Goal: Task Accomplishment & Management: Use online tool/utility

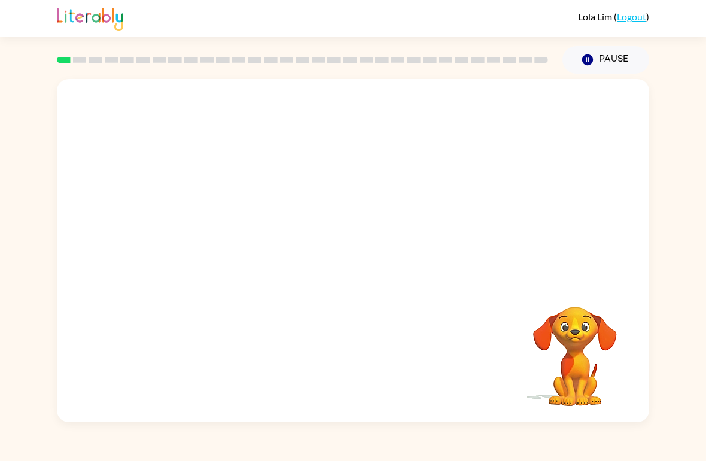
click at [322, 190] on video "Your browser must support playing .mp4 files to use Literably. Please try using…" at bounding box center [353, 180] width 592 height 203
click at [315, 186] on video "Your browser must support playing .mp4 files to use Literably. Please try using…" at bounding box center [353, 180] width 592 height 203
click at [317, 185] on video "Your browser must support playing .mp4 files to use Literably. Please try using…" at bounding box center [353, 180] width 592 height 203
click at [367, 272] on button "button" at bounding box center [353, 257] width 77 height 44
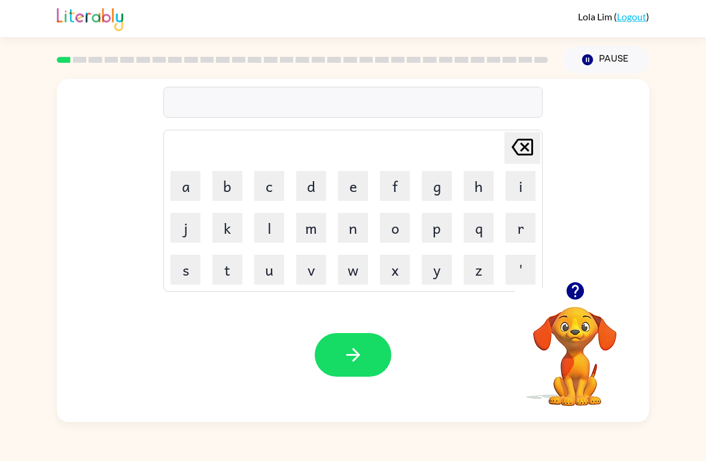
click at [230, 190] on button "b" at bounding box center [227, 186] width 30 height 30
click at [398, 236] on button "o" at bounding box center [395, 228] width 30 height 30
click at [518, 235] on button "r" at bounding box center [521, 228] width 30 height 30
click at [312, 190] on button "d" at bounding box center [311, 186] width 30 height 30
click at [350, 184] on button "e" at bounding box center [353, 186] width 30 height 30
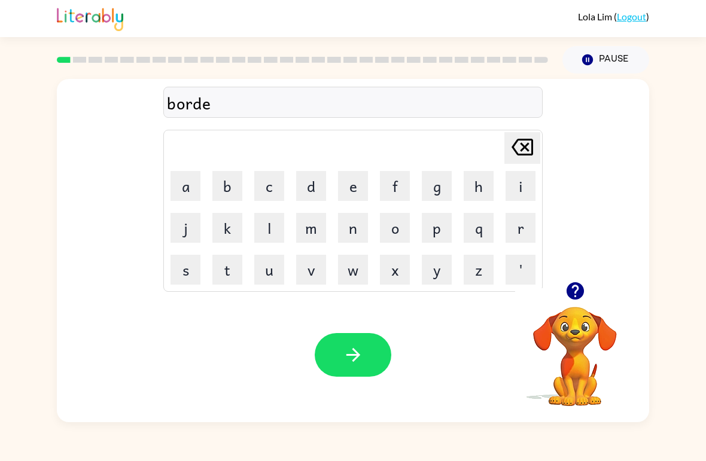
click at [518, 234] on button "r" at bounding box center [521, 228] width 30 height 30
click at [376, 355] on button "button" at bounding box center [353, 355] width 77 height 44
click at [255, 177] on button "c" at bounding box center [269, 186] width 30 height 30
click at [392, 228] on button "o" at bounding box center [395, 228] width 30 height 30
click at [273, 269] on button "u" at bounding box center [269, 270] width 30 height 30
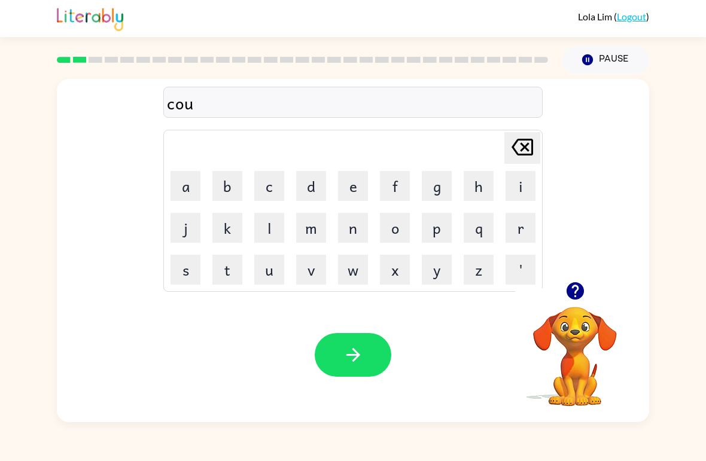
click at [357, 227] on button "n" at bounding box center [353, 228] width 30 height 30
click at [233, 273] on button "t" at bounding box center [227, 270] width 30 height 30
click at [370, 353] on button "button" at bounding box center [353, 355] width 77 height 44
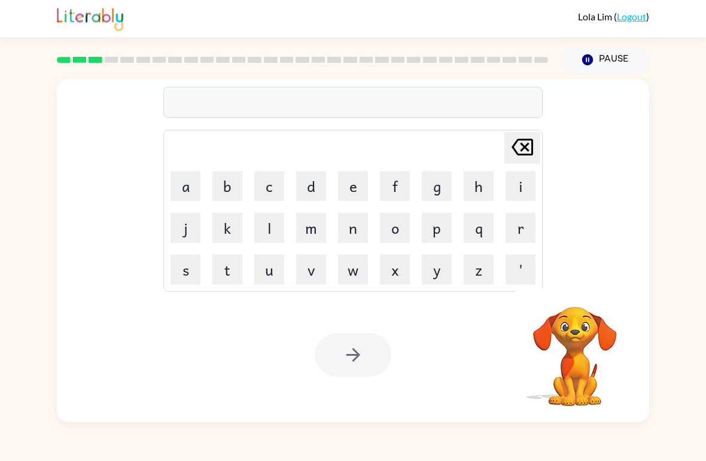
click at [266, 225] on button "l" at bounding box center [269, 228] width 30 height 30
click at [391, 233] on button "o" at bounding box center [395, 228] width 30 height 30
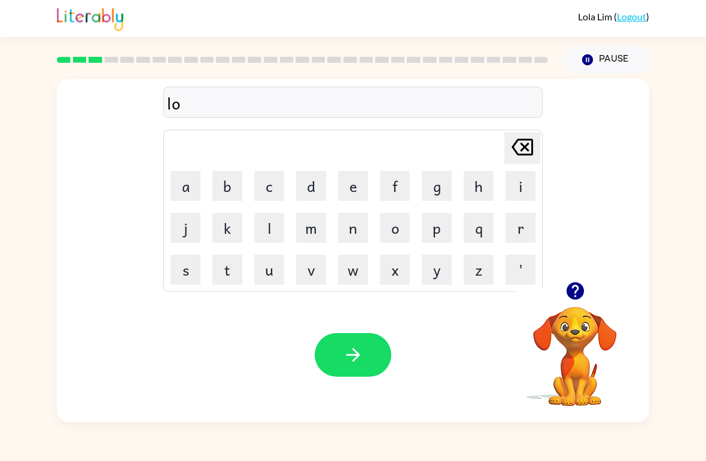
click at [269, 183] on button "c" at bounding box center [269, 186] width 30 height 30
click at [183, 181] on button "a" at bounding box center [186, 186] width 30 height 30
click at [218, 269] on button "t" at bounding box center [227, 270] width 30 height 30
click at [346, 186] on button "e" at bounding box center [353, 186] width 30 height 30
click at [381, 357] on button "button" at bounding box center [353, 355] width 77 height 44
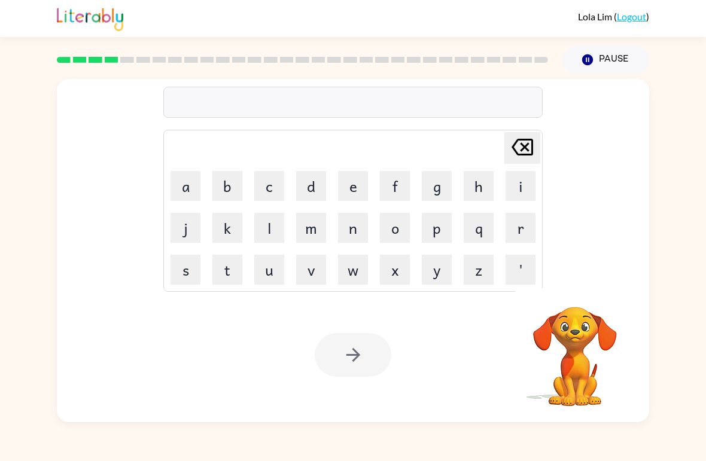
click at [227, 271] on button "t" at bounding box center [227, 270] width 30 height 30
click at [357, 272] on button "w" at bounding box center [353, 270] width 30 height 30
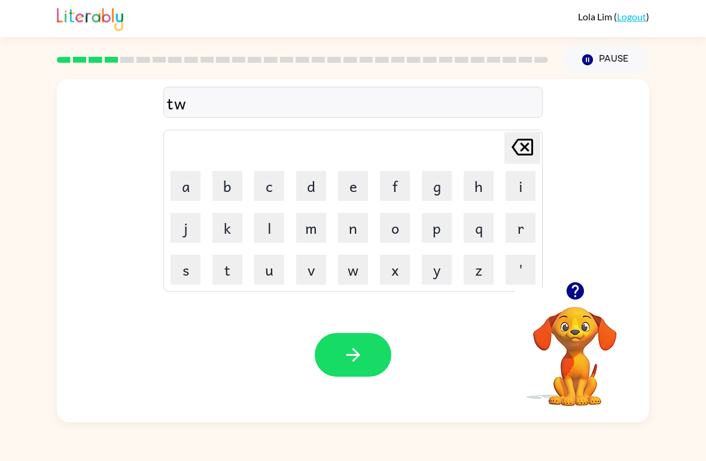
click at [521, 188] on button "i" at bounding box center [521, 186] width 30 height 30
click at [357, 232] on button "n" at bounding box center [353, 228] width 30 height 30
click at [372, 361] on button "button" at bounding box center [353, 355] width 77 height 44
click at [565, 293] on icon "button" at bounding box center [575, 291] width 21 height 21
click at [350, 231] on button "n" at bounding box center [353, 228] width 30 height 30
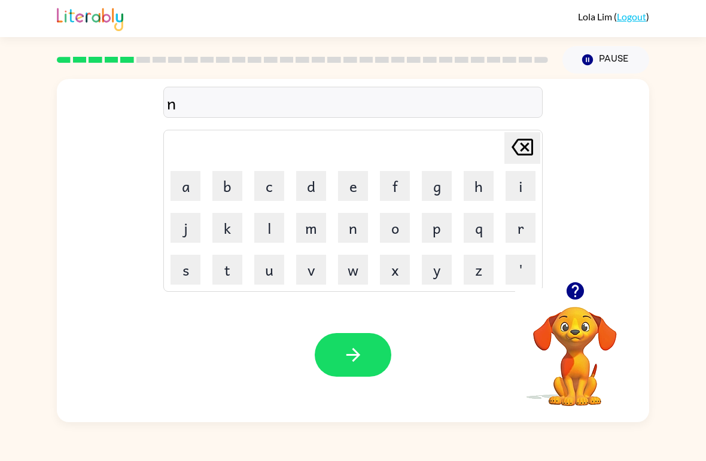
click at [184, 181] on button "a" at bounding box center [186, 186] width 30 height 30
click at [522, 238] on button "r" at bounding box center [521, 228] width 30 height 30
click at [523, 230] on button "r" at bounding box center [521, 228] width 30 height 30
click at [397, 230] on button "o" at bounding box center [395, 228] width 30 height 30
click at [354, 274] on button "w" at bounding box center [353, 270] width 30 height 30
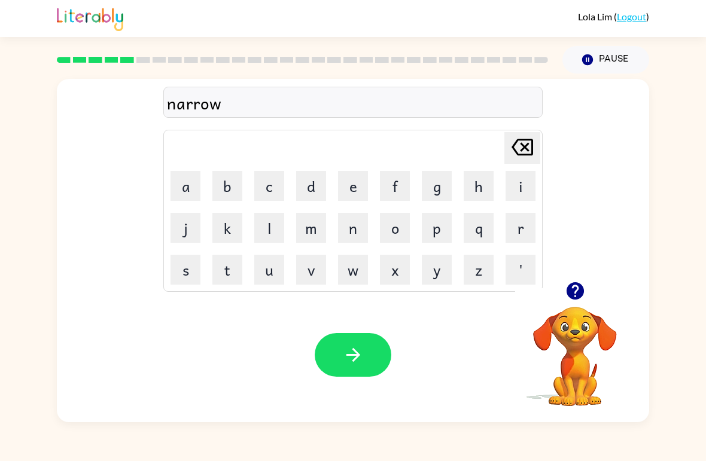
click at [279, 226] on button "l" at bounding box center [269, 228] width 30 height 30
click at [439, 269] on button "y" at bounding box center [437, 270] width 30 height 30
click at [358, 368] on button "button" at bounding box center [353, 355] width 77 height 44
click at [222, 188] on button "b" at bounding box center [227, 186] width 30 height 30
click at [347, 196] on button "e" at bounding box center [353, 186] width 30 height 30
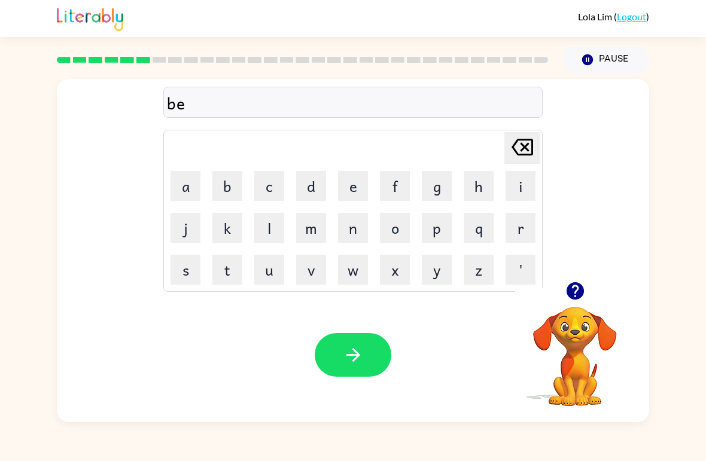
click at [482, 193] on button "h" at bounding box center [479, 186] width 30 height 30
click at [515, 189] on button "i" at bounding box center [521, 186] width 30 height 30
click at [357, 234] on button "n" at bounding box center [353, 228] width 30 height 30
click at [312, 186] on button "d" at bounding box center [311, 186] width 30 height 30
click at [370, 355] on button "button" at bounding box center [353, 355] width 77 height 44
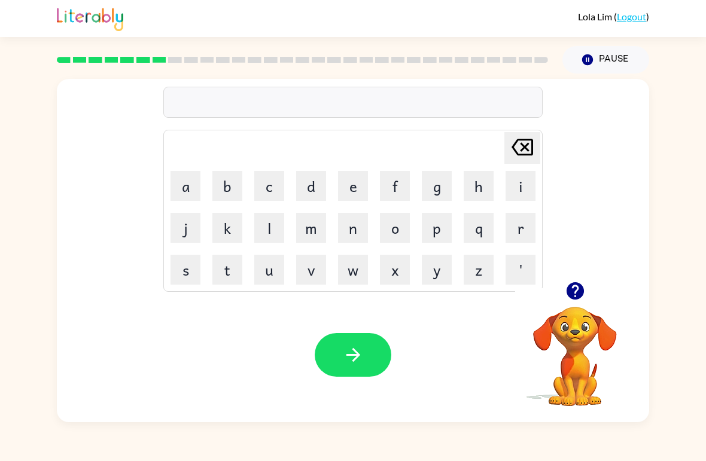
click at [232, 271] on button "t" at bounding box center [227, 270] width 30 height 30
click at [518, 235] on button "r" at bounding box center [521, 228] width 30 height 30
click at [519, 192] on button "i" at bounding box center [521, 186] width 30 height 30
click at [237, 223] on button "k" at bounding box center [227, 228] width 30 height 30
click at [272, 225] on button "l" at bounding box center [269, 228] width 30 height 30
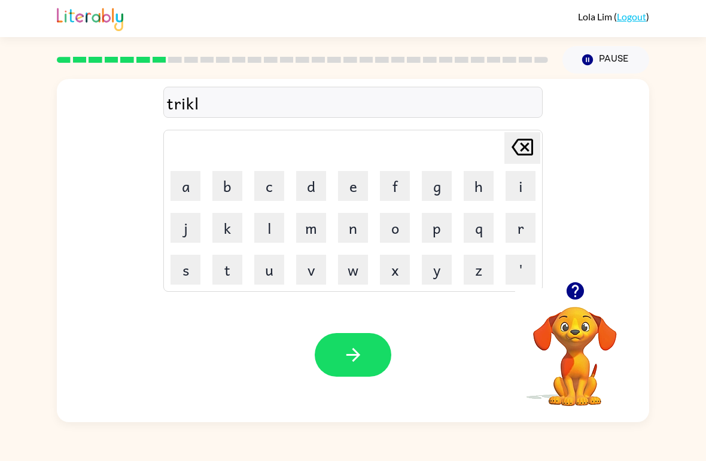
click at [354, 182] on button "e" at bounding box center [353, 186] width 30 height 30
click at [572, 296] on icon "button" at bounding box center [574, 290] width 17 height 17
click at [527, 151] on icon "[PERSON_NAME] last character input" at bounding box center [522, 147] width 29 height 29
click at [516, 147] on icon "[PERSON_NAME] last character input" at bounding box center [522, 147] width 29 height 29
click at [519, 148] on icon "[PERSON_NAME] last character input" at bounding box center [522, 147] width 29 height 29
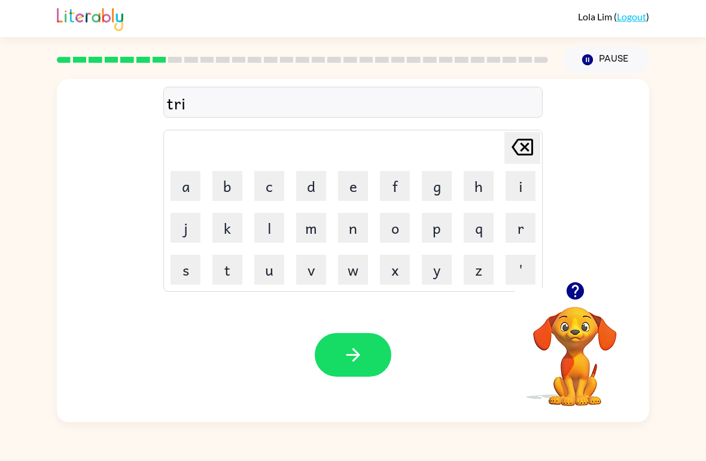
click at [521, 140] on icon at bounding box center [523, 147] width 22 height 17
click at [521, 139] on icon at bounding box center [523, 147] width 22 height 17
click at [517, 186] on button "i" at bounding box center [521, 186] width 30 height 30
click at [524, 223] on button "r" at bounding box center [521, 228] width 30 height 30
click at [234, 230] on button "k" at bounding box center [227, 228] width 30 height 30
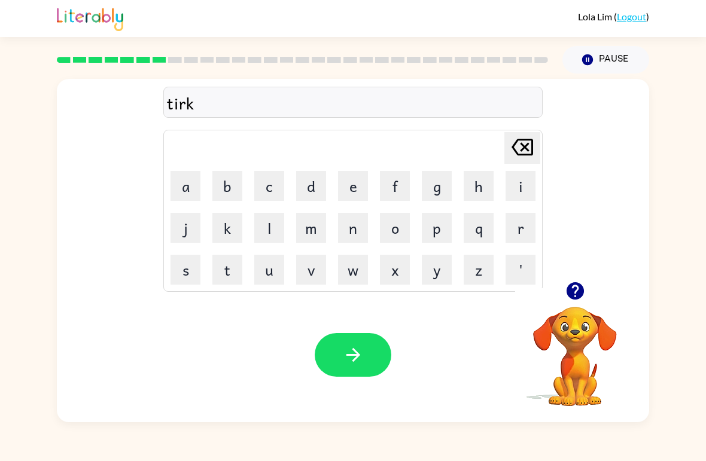
click at [516, 149] on icon "[PERSON_NAME] last character input" at bounding box center [522, 147] width 29 height 29
click at [504, 150] on button "[PERSON_NAME] last character input" at bounding box center [522, 148] width 36 height 32
click at [526, 230] on button "r" at bounding box center [521, 228] width 30 height 30
click at [522, 185] on button "i" at bounding box center [521, 186] width 30 height 30
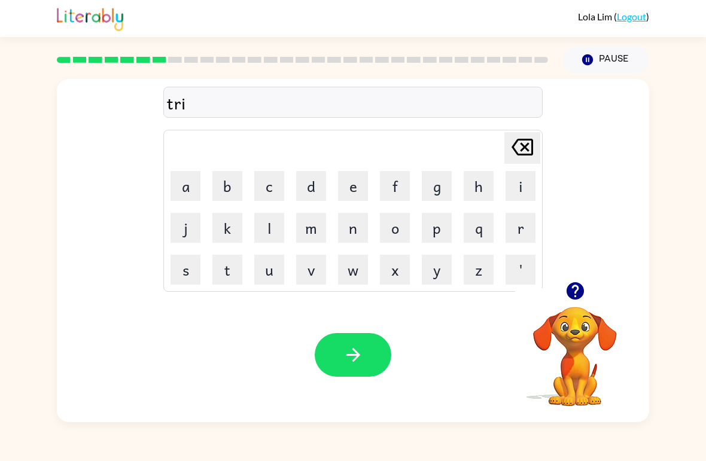
click at [225, 227] on button "k" at bounding box center [227, 228] width 30 height 30
click at [273, 236] on button "l" at bounding box center [269, 228] width 30 height 30
click at [359, 189] on button "e" at bounding box center [353, 186] width 30 height 30
click at [366, 350] on button "button" at bounding box center [353, 355] width 77 height 44
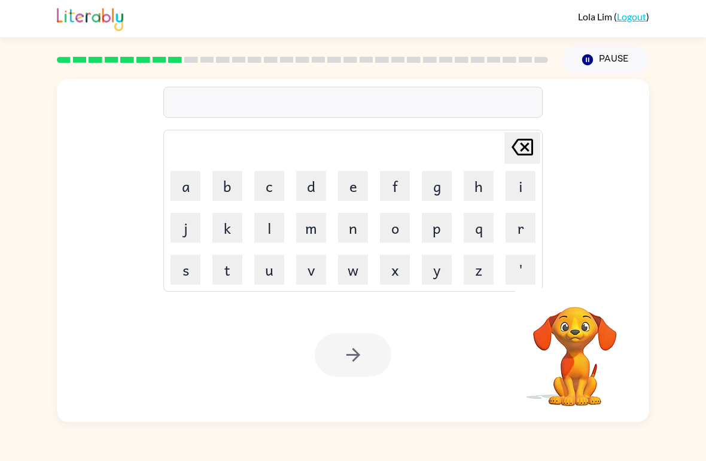
click at [301, 224] on button "m" at bounding box center [311, 228] width 30 height 30
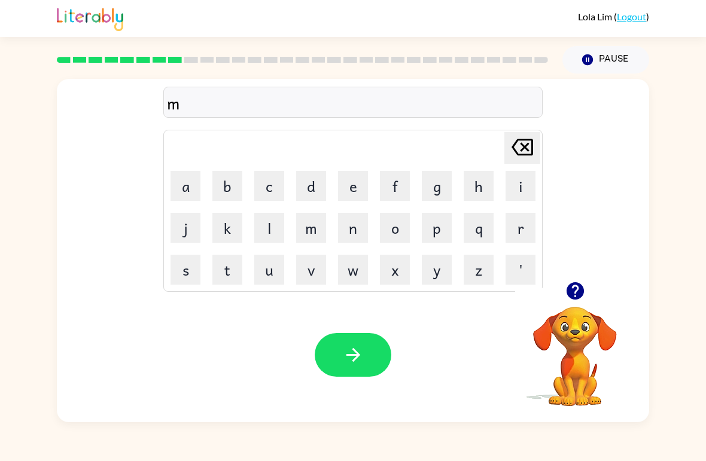
click at [354, 191] on button "e" at bounding box center [353, 186] width 30 height 30
click at [514, 229] on button "r" at bounding box center [521, 228] width 30 height 30
click at [352, 188] on button "e" at bounding box center [353, 186] width 30 height 30
click at [268, 193] on button "c" at bounding box center [269, 186] width 30 height 30
click at [267, 227] on button "l" at bounding box center [269, 228] width 30 height 30
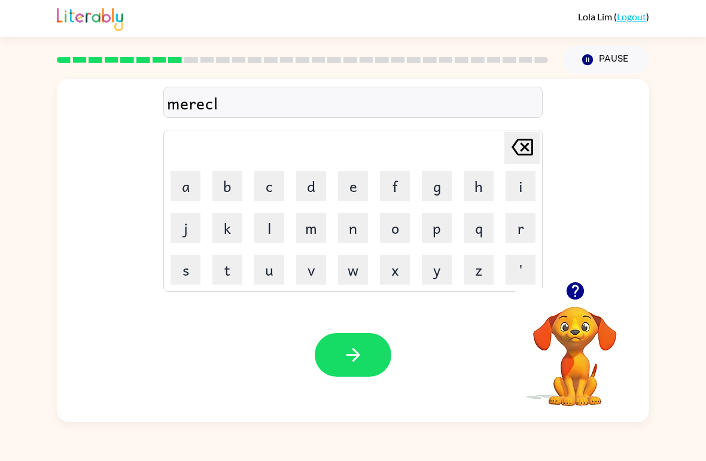
click at [351, 183] on button "e" at bounding box center [353, 186] width 30 height 30
click at [373, 358] on button "button" at bounding box center [353, 355] width 77 height 44
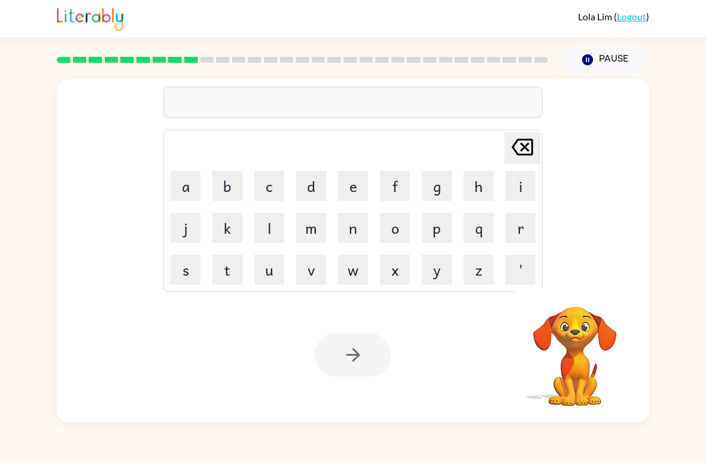
click at [349, 223] on button "n" at bounding box center [353, 228] width 30 height 30
click at [510, 192] on button "i" at bounding box center [521, 186] width 30 height 30
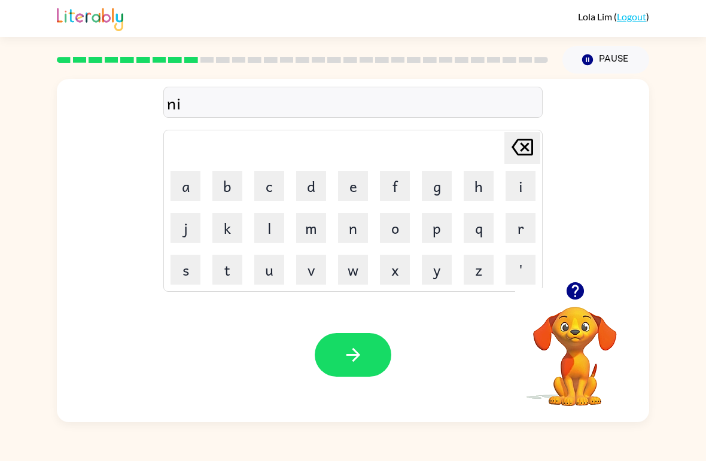
click at [317, 229] on button "m" at bounding box center [311, 228] width 30 height 30
click at [236, 177] on button "b" at bounding box center [227, 186] width 30 height 30
click at [354, 188] on button "e" at bounding box center [353, 186] width 30 height 30
click at [268, 228] on button "l" at bounding box center [269, 228] width 30 height 30
click at [367, 357] on button "button" at bounding box center [353, 355] width 77 height 44
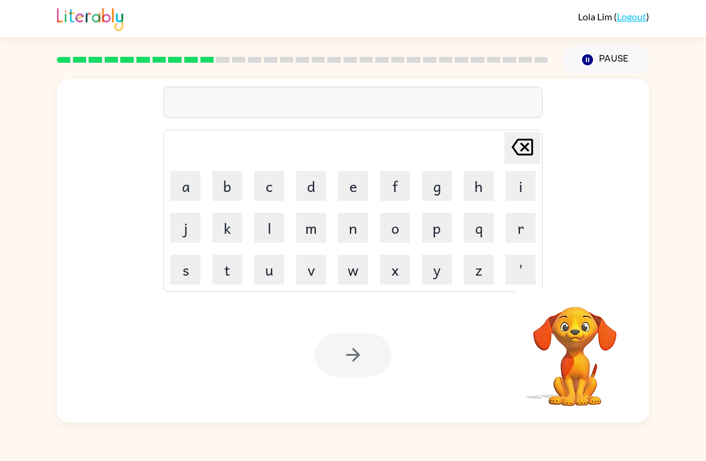
click at [265, 270] on button "u" at bounding box center [269, 270] width 30 height 30
click at [349, 223] on button "n" at bounding box center [353, 228] width 30 height 30
click at [399, 184] on button "f" at bounding box center [395, 186] width 30 height 30
click at [400, 229] on button "o" at bounding box center [395, 228] width 30 height 30
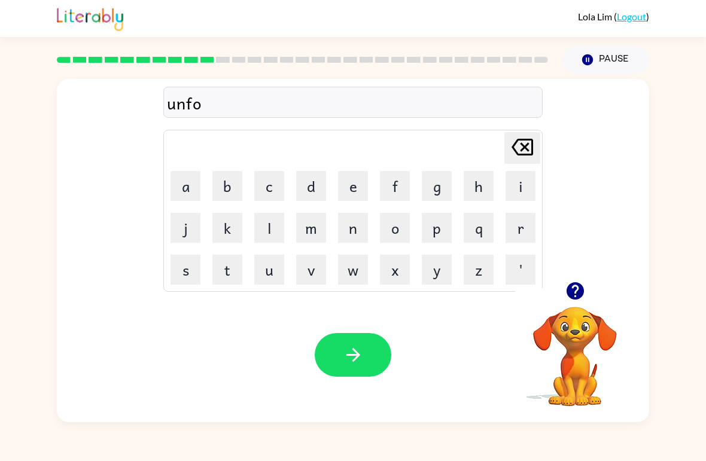
click at [268, 220] on button "l" at bounding box center [269, 228] width 30 height 30
click at [312, 187] on button "d" at bounding box center [311, 186] width 30 height 30
click at [379, 356] on button "button" at bounding box center [353, 355] width 77 height 44
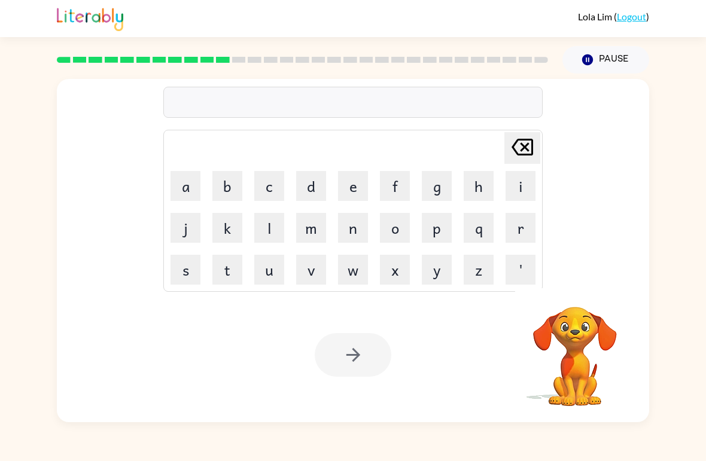
click at [310, 266] on button "v" at bounding box center [311, 270] width 30 height 30
click at [399, 229] on button "o" at bounding box center [395, 228] width 30 height 30
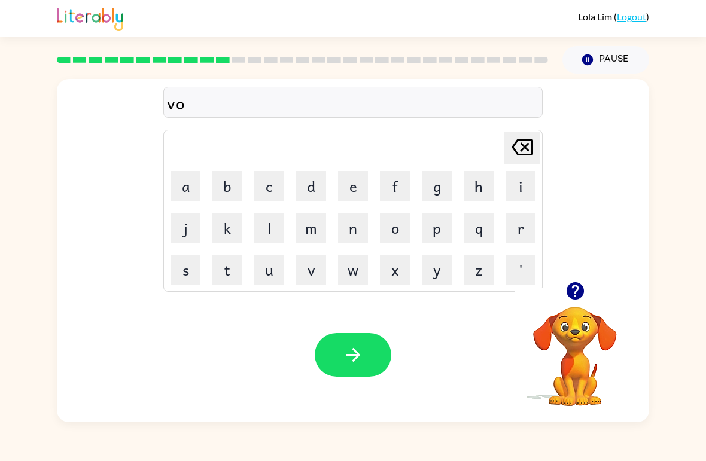
click at [226, 265] on button "t" at bounding box center [227, 270] width 30 height 30
click at [366, 171] on button "e" at bounding box center [353, 186] width 30 height 30
click at [344, 336] on button "button" at bounding box center [353, 355] width 77 height 44
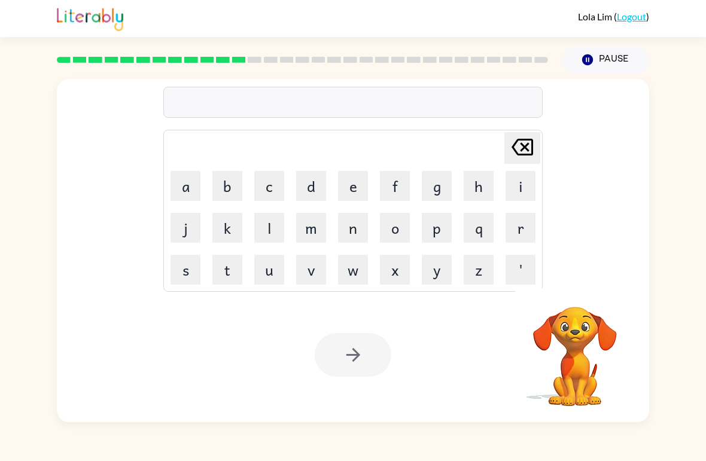
click at [230, 184] on button "b" at bounding box center [227, 186] width 30 height 30
click at [351, 188] on button "e" at bounding box center [353, 186] width 30 height 30
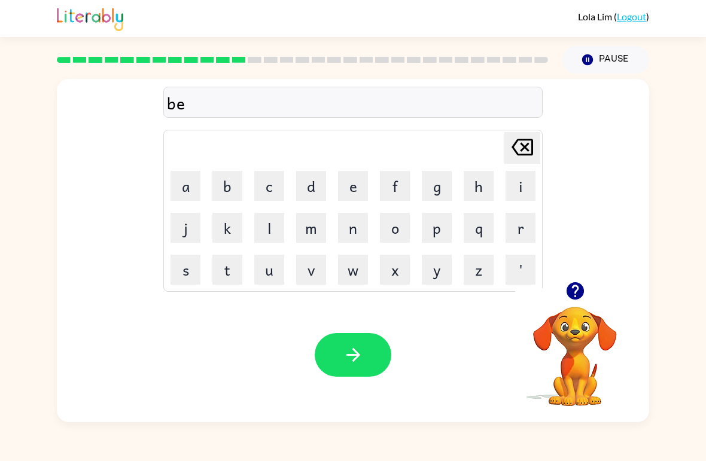
click at [320, 188] on button "d" at bounding box center [311, 186] width 30 height 30
click at [231, 269] on button "t" at bounding box center [227, 270] width 30 height 30
click at [519, 188] on button "i" at bounding box center [521, 186] width 30 height 30
click at [319, 230] on button "m" at bounding box center [311, 228] width 30 height 30
click at [359, 181] on button "e" at bounding box center [353, 186] width 30 height 30
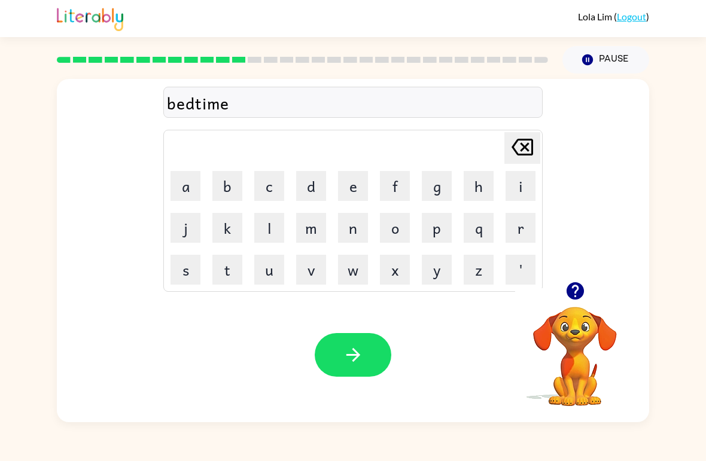
click at [373, 374] on button "button" at bounding box center [353, 355] width 77 height 44
click at [396, 181] on button "f" at bounding box center [395, 186] width 30 height 30
click at [521, 185] on button "i" at bounding box center [521, 186] width 30 height 30
click at [224, 269] on button "t" at bounding box center [227, 270] width 30 height 30
click at [221, 266] on button "t" at bounding box center [227, 270] width 30 height 30
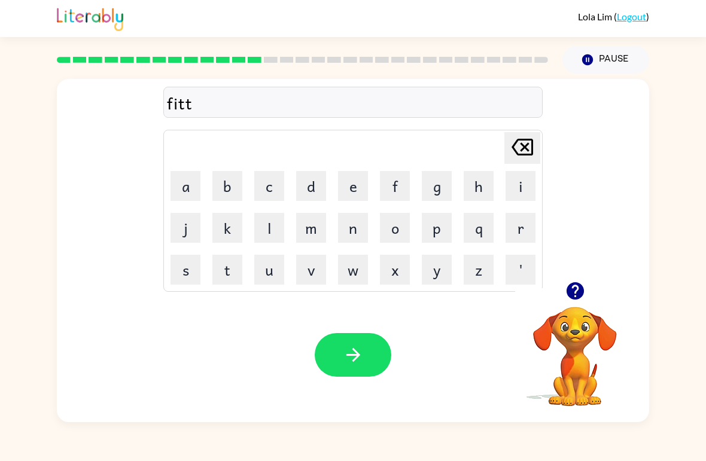
click at [354, 227] on button "n" at bounding box center [353, 228] width 30 height 30
click at [358, 190] on button "e" at bounding box center [353, 186] width 30 height 30
click at [184, 271] on button "s" at bounding box center [186, 270] width 30 height 30
click at [372, 344] on button "button" at bounding box center [353, 355] width 77 height 44
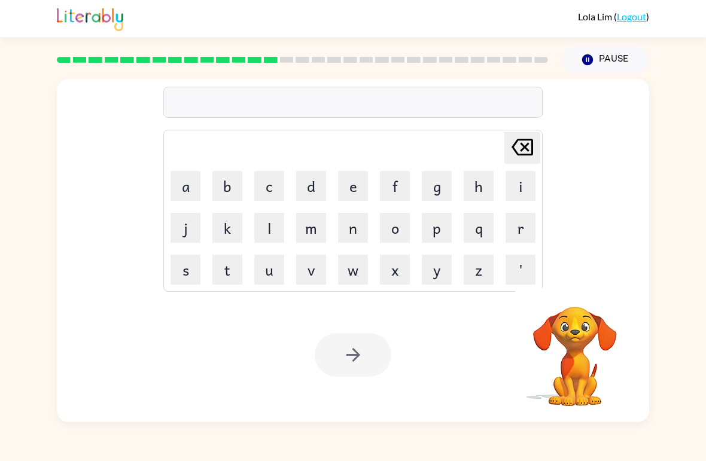
click at [311, 180] on button "d" at bounding box center [311, 186] width 30 height 30
click at [268, 227] on button "l" at bounding box center [269, 228] width 30 height 30
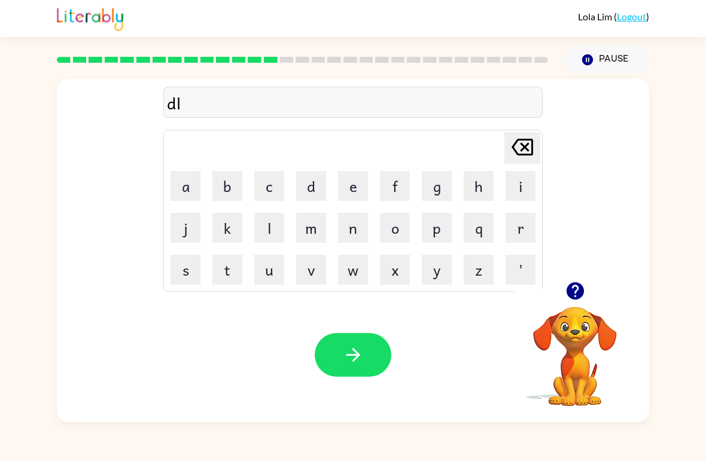
click at [181, 187] on button "a" at bounding box center [186, 186] width 30 height 30
click at [522, 145] on icon at bounding box center [523, 147] width 22 height 17
click at [356, 190] on button "e" at bounding box center [353, 186] width 30 height 30
click at [525, 150] on icon at bounding box center [523, 147] width 22 height 17
click at [523, 154] on icon "[PERSON_NAME] last character input" at bounding box center [522, 147] width 29 height 29
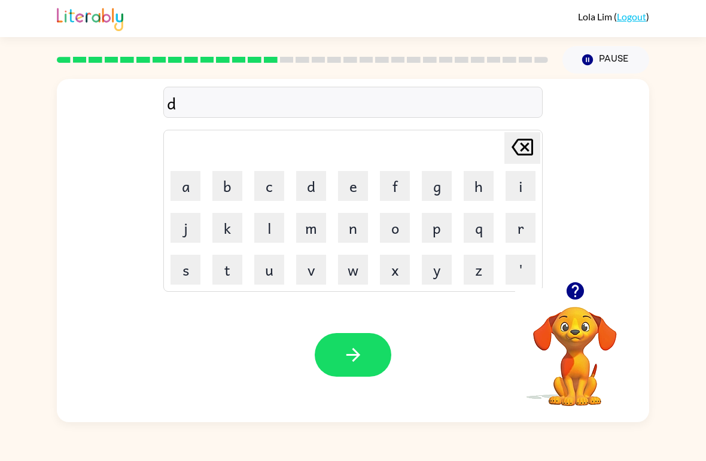
click at [352, 192] on button "e" at bounding box center [353, 186] width 30 height 30
click at [268, 236] on button "l" at bounding box center [269, 228] width 30 height 30
click at [184, 184] on button "a" at bounding box center [186, 186] width 30 height 30
click at [439, 275] on button "y" at bounding box center [437, 270] width 30 height 30
click at [358, 355] on icon "button" at bounding box center [353, 355] width 14 height 14
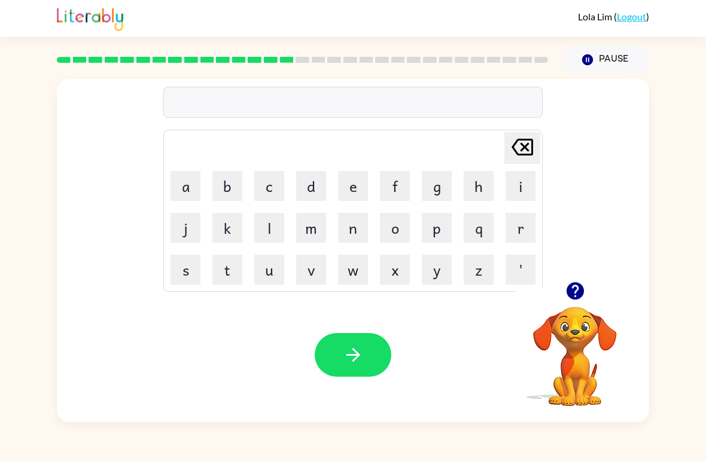
click at [572, 292] on icon "button" at bounding box center [574, 290] width 17 height 17
click at [224, 263] on button "t" at bounding box center [227, 270] width 30 height 30
click at [354, 190] on button "e" at bounding box center [353, 186] width 30 height 30
click at [525, 225] on button "r" at bounding box center [521, 228] width 30 height 30
click at [313, 230] on button "m" at bounding box center [311, 228] width 30 height 30
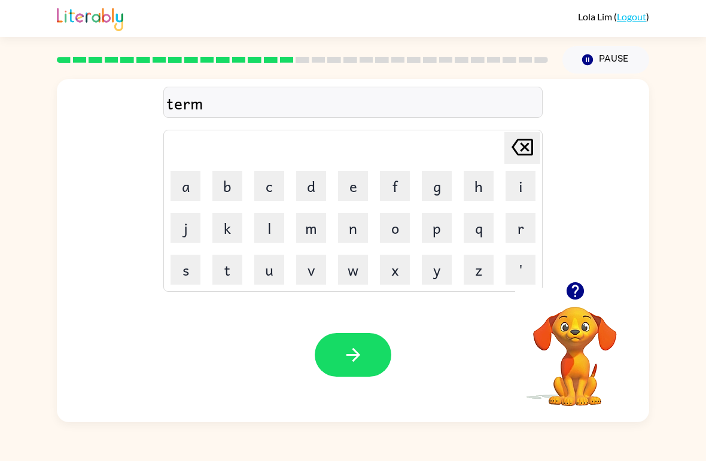
click at [364, 360] on button "button" at bounding box center [353, 355] width 77 height 44
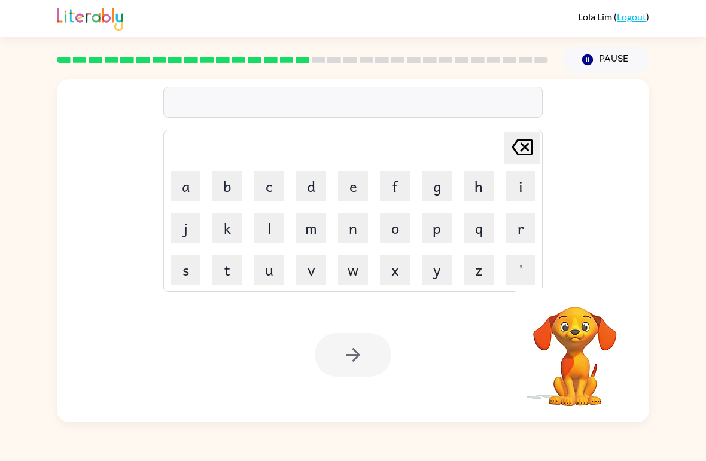
click at [190, 273] on button "s" at bounding box center [186, 270] width 30 height 30
click at [351, 185] on button "e" at bounding box center [353, 186] width 30 height 30
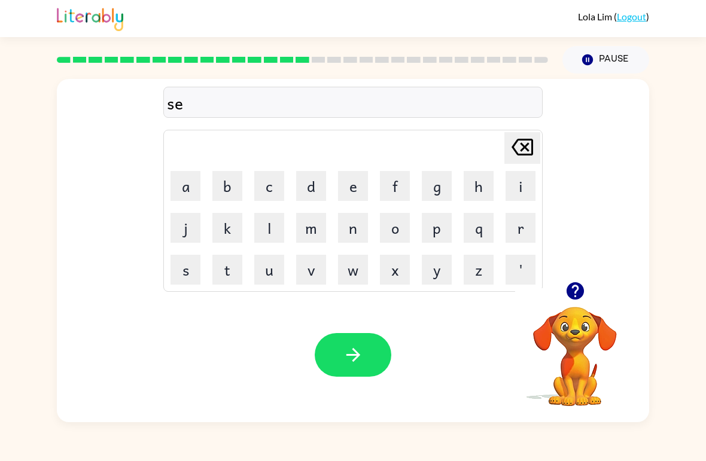
click at [235, 269] on button "t" at bounding box center [227, 270] width 30 height 30
click at [360, 354] on icon "button" at bounding box center [353, 355] width 21 height 21
click at [587, 286] on button "button" at bounding box center [575, 291] width 31 height 31
click at [576, 289] on icon "button" at bounding box center [574, 290] width 17 height 17
click at [224, 178] on button "b" at bounding box center [227, 186] width 30 height 30
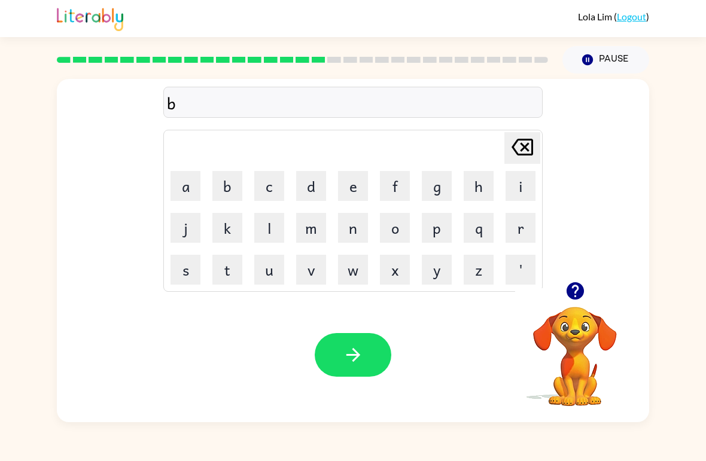
click at [521, 224] on button "r" at bounding box center [521, 228] width 30 height 30
click at [525, 192] on button "i" at bounding box center [521, 186] width 30 height 30
click at [320, 226] on button "m" at bounding box center [311, 228] width 30 height 30
click at [314, 225] on button "m" at bounding box center [311, 228] width 30 height 30
click at [513, 190] on button "i" at bounding box center [521, 186] width 30 height 30
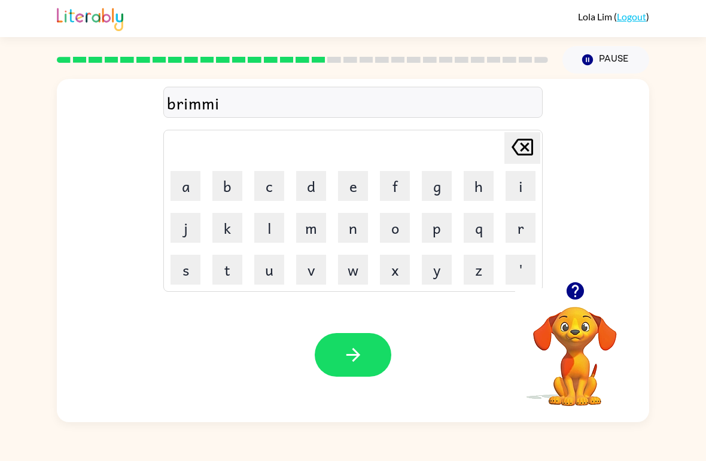
click at [354, 232] on button "n" at bounding box center [353, 228] width 30 height 30
click at [437, 186] on button "g" at bounding box center [437, 186] width 30 height 30
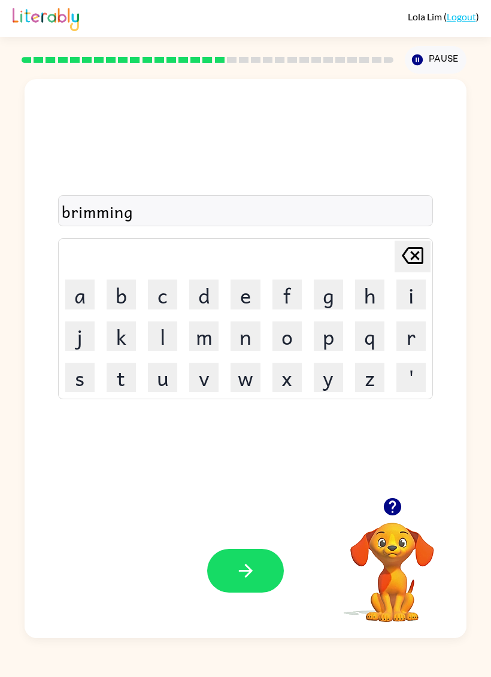
click at [249, 461] on icon "button" at bounding box center [245, 571] width 14 height 14
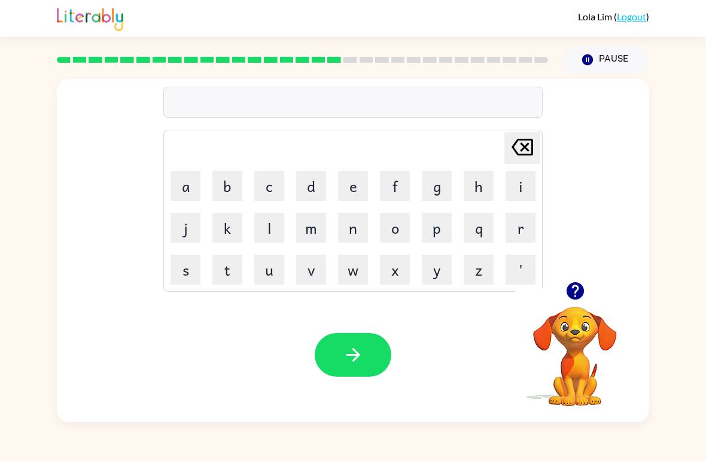
click at [433, 236] on button "p" at bounding box center [437, 228] width 30 height 30
click at [275, 227] on button "l" at bounding box center [269, 228] width 30 height 30
click at [182, 184] on button "a" at bounding box center [186, 186] width 30 height 30
click at [177, 272] on button "s" at bounding box center [186, 270] width 30 height 30
click at [220, 266] on button "t" at bounding box center [227, 270] width 30 height 30
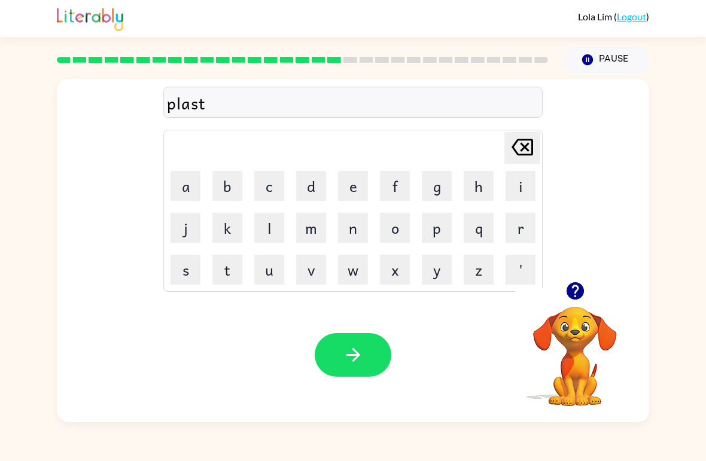
click at [352, 184] on button "e" at bounding box center [353, 186] width 30 height 30
click at [266, 182] on button "c" at bounding box center [269, 186] width 30 height 30
click at [361, 354] on icon "button" at bounding box center [353, 355] width 21 height 21
click at [316, 186] on button "d" at bounding box center [311, 186] width 30 height 30
click at [354, 190] on button "e" at bounding box center [353, 186] width 30 height 30
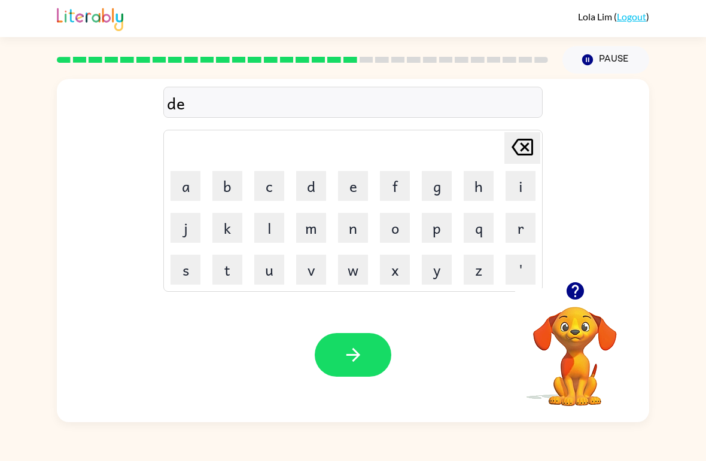
click at [189, 273] on button "s" at bounding box center [186, 270] width 30 height 30
click at [440, 227] on button "p" at bounding box center [437, 228] width 30 height 30
click at [272, 228] on button "l" at bounding box center [269, 228] width 30 height 30
click at [186, 189] on button "a" at bounding box center [186, 186] width 30 height 30
click at [439, 278] on button "y" at bounding box center [437, 270] width 30 height 30
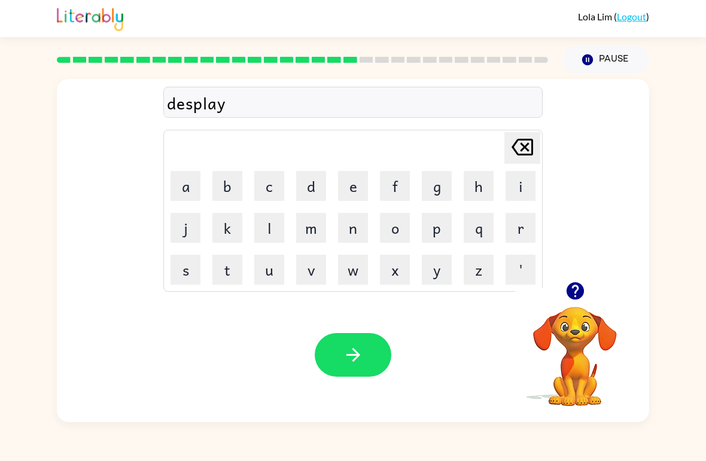
click at [523, 147] on icon at bounding box center [523, 147] width 22 height 17
click at [525, 151] on icon "[PERSON_NAME] last character input" at bounding box center [522, 147] width 29 height 29
click at [524, 151] on icon "[PERSON_NAME] last character input" at bounding box center [522, 147] width 29 height 29
click at [520, 154] on icon at bounding box center [523, 147] width 22 height 17
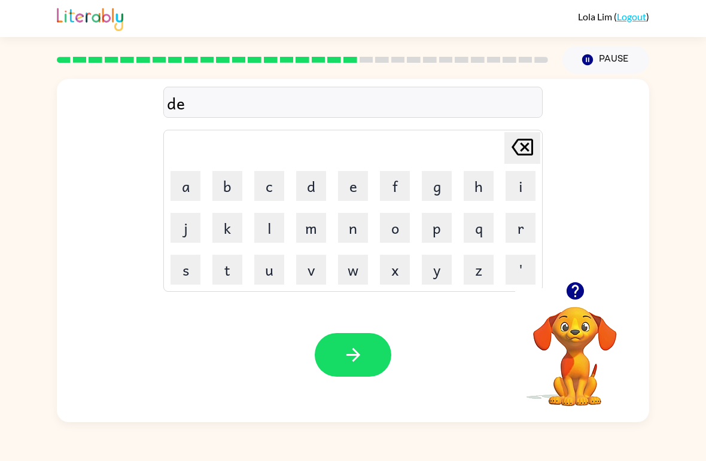
click at [520, 154] on icon "[PERSON_NAME] last character input" at bounding box center [522, 147] width 29 height 29
click at [528, 197] on button "i" at bounding box center [521, 186] width 30 height 30
click at [181, 265] on button "s" at bounding box center [186, 270] width 30 height 30
click at [441, 230] on button "p" at bounding box center [437, 228] width 30 height 30
click at [256, 200] on button "c" at bounding box center [269, 186] width 30 height 30
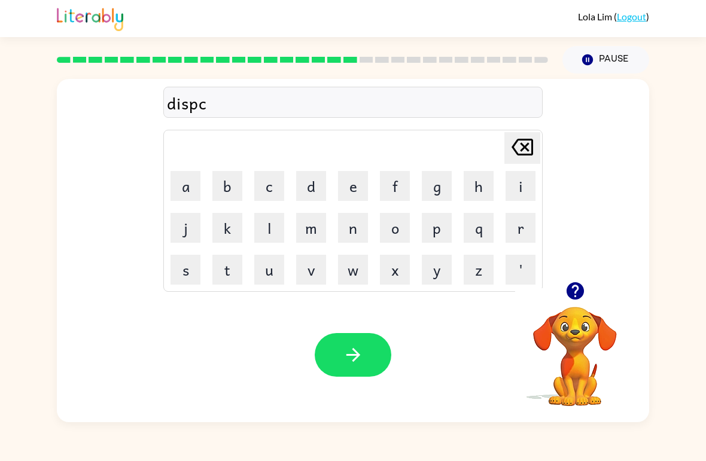
click at [513, 147] on icon at bounding box center [523, 147] width 22 height 17
click at [266, 223] on button "l" at bounding box center [269, 228] width 30 height 30
click at [181, 182] on button "a" at bounding box center [186, 186] width 30 height 30
click at [440, 270] on button "y" at bounding box center [437, 270] width 30 height 30
click at [354, 362] on icon "button" at bounding box center [353, 355] width 14 height 14
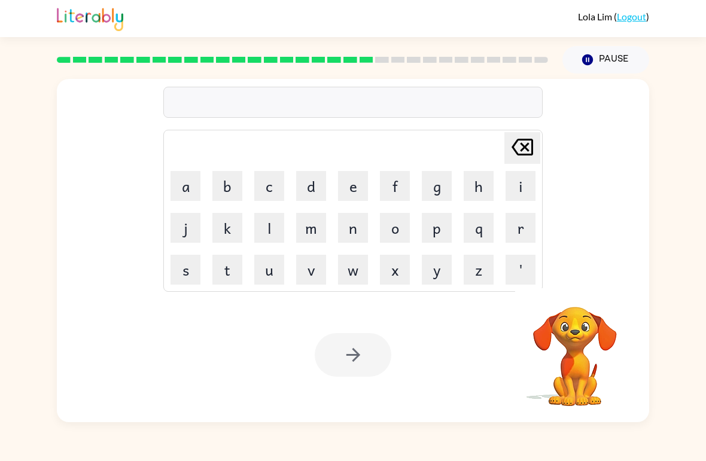
click at [323, 181] on button "d" at bounding box center [311, 186] width 30 height 30
click at [273, 281] on button "u" at bounding box center [269, 270] width 30 height 30
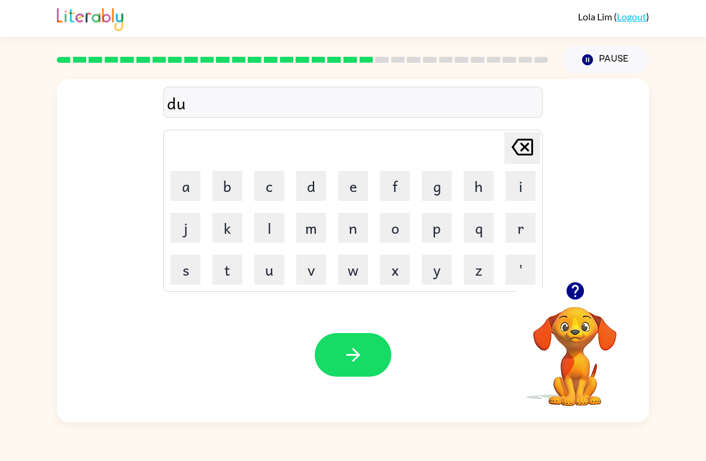
click at [187, 268] on button "s" at bounding box center [186, 270] width 30 height 30
click at [220, 272] on button "t" at bounding box center [227, 270] width 30 height 30
click at [352, 184] on button "e" at bounding box center [353, 186] width 30 height 30
click at [301, 183] on button "d" at bounding box center [311, 186] width 30 height 30
click at [340, 354] on button "button" at bounding box center [353, 355] width 77 height 44
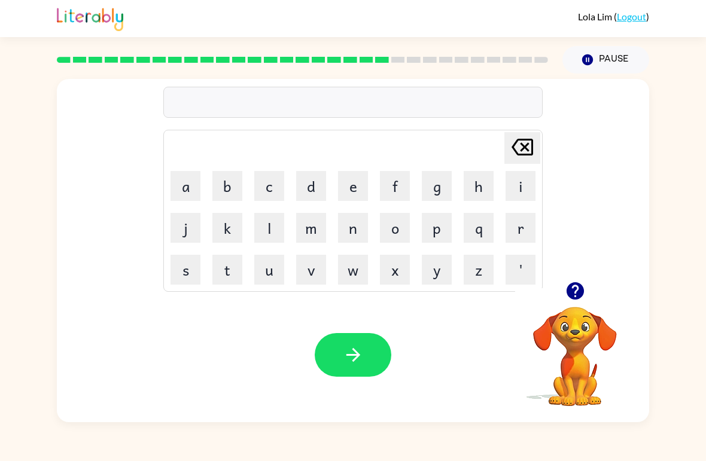
click at [583, 291] on icon "button" at bounding box center [574, 290] width 17 height 17
click at [269, 192] on button "c" at bounding box center [269, 186] width 30 height 30
click at [347, 192] on button "e" at bounding box center [353, 186] width 30 height 30
click at [350, 230] on button "n" at bounding box center [353, 228] width 30 height 30
click at [226, 269] on button "t" at bounding box center [227, 270] width 30 height 30
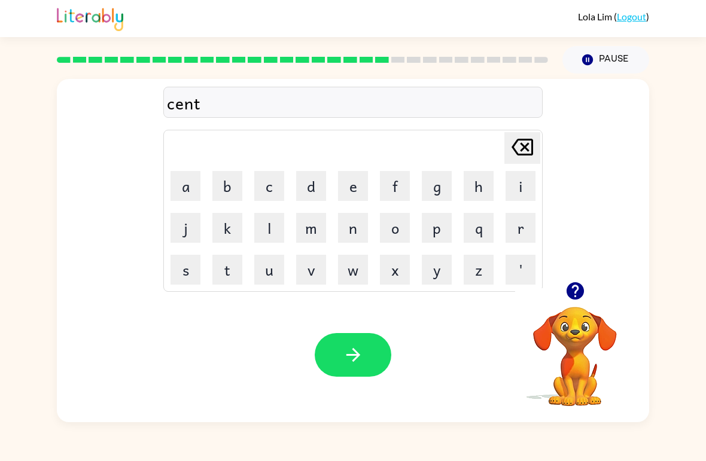
click at [188, 190] on button "a" at bounding box center [186, 186] width 30 height 30
click at [434, 240] on button "p" at bounding box center [437, 228] width 30 height 30
click at [353, 184] on button "e" at bounding box center [353, 186] width 30 height 30
click at [322, 190] on button "d" at bounding box center [311, 186] width 30 height 30
click at [371, 356] on button "button" at bounding box center [353, 355] width 77 height 44
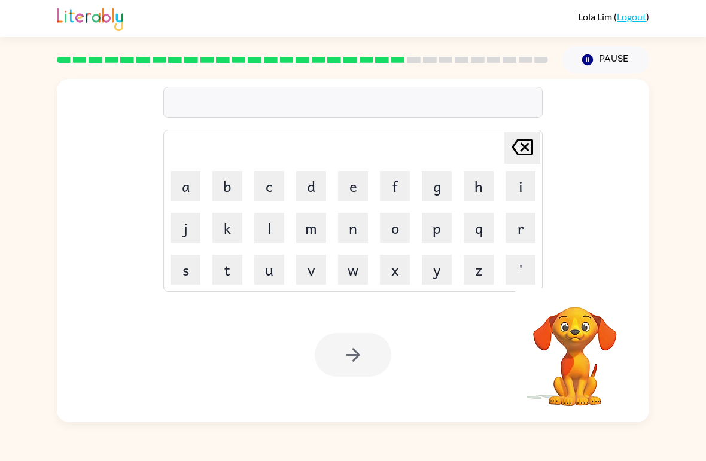
click at [586, 59] on icon "button" at bounding box center [587, 59] width 11 height 11
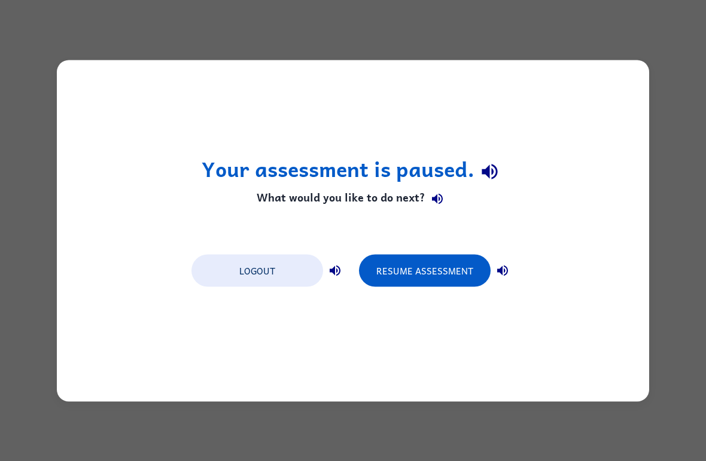
click at [235, 266] on button "Logout" at bounding box center [258, 270] width 132 height 32
